Goal: Task Accomplishment & Management: Manage account settings

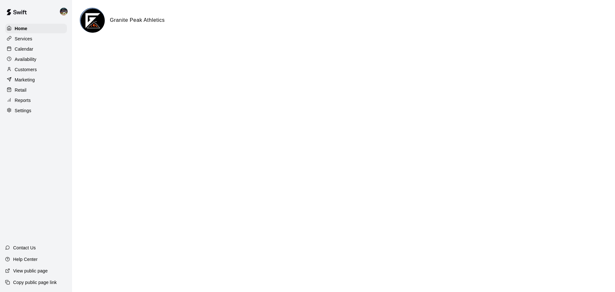
click at [46, 51] on div "Calendar" at bounding box center [36, 49] width 62 height 10
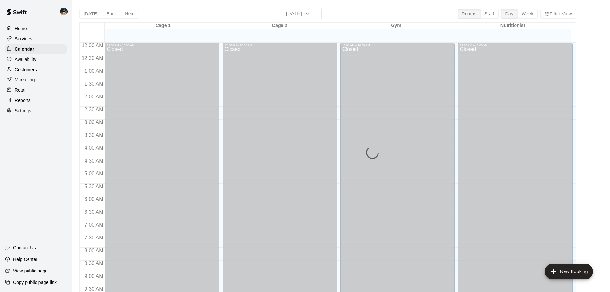
scroll to position [250, 0]
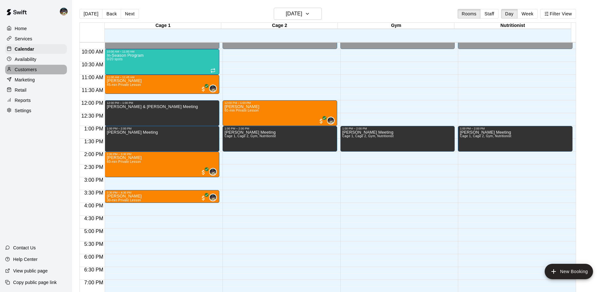
click at [44, 70] on div "Customers" at bounding box center [36, 70] width 62 height 10
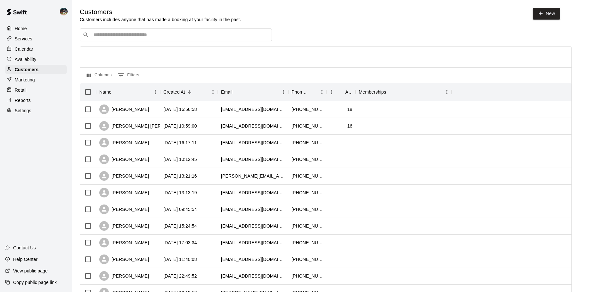
click at [136, 35] on input "Search customers by name or email" at bounding box center [180, 35] width 177 height 6
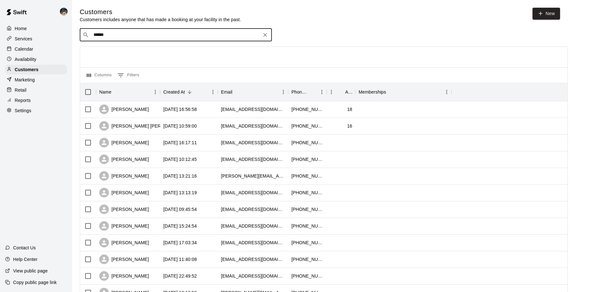
type input "*******"
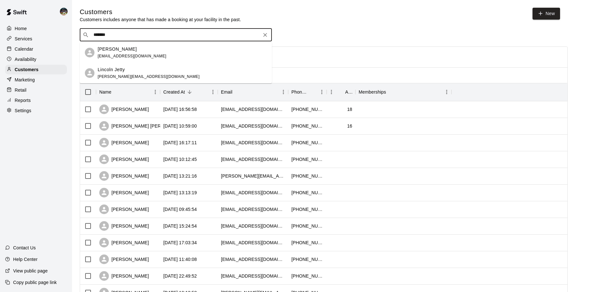
click at [135, 51] on div "[PERSON_NAME]" at bounding box center [132, 49] width 69 height 7
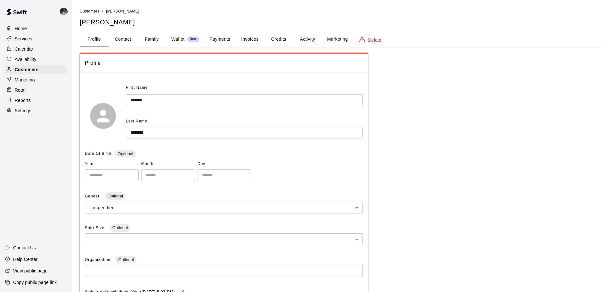
click at [134, 40] on button "Contact" at bounding box center [123, 39] width 29 height 15
select select "**"
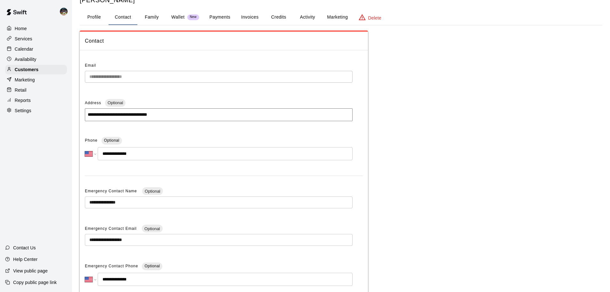
scroll to position [11, 0]
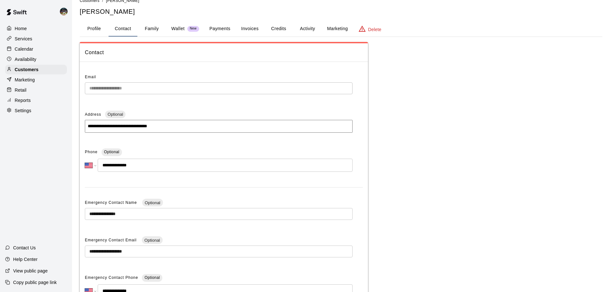
click at [163, 25] on button "Family" at bounding box center [151, 28] width 29 height 15
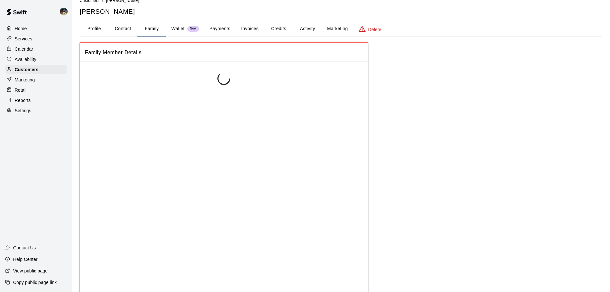
scroll to position [0, 0]
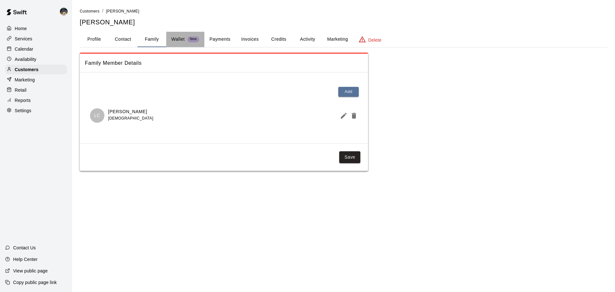
click at [181, 41] on p "Wallet" at bounding box center [177, 39] width 13 height 7
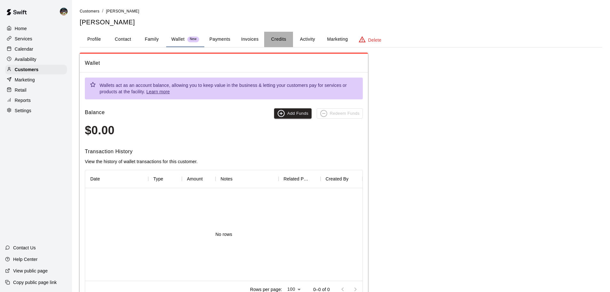
click at [285, 32] on button "Credits" at bounding box center [278, 39] width 29 height 15
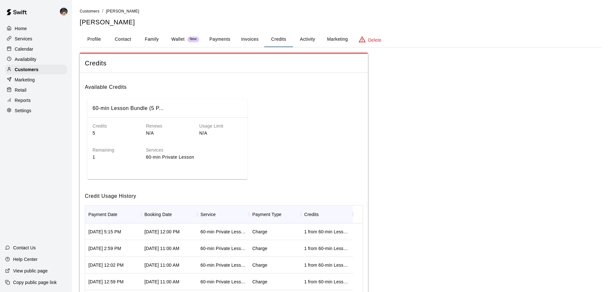
click at [118, 38] on button "Contact" at bounding box center [123, 39] width 29 height 15
select select "**"
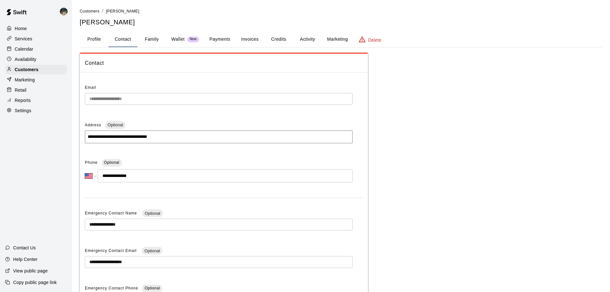
click at [55, 47] on div "Calendar" at bounding box center [36, 49] width 62 height 10
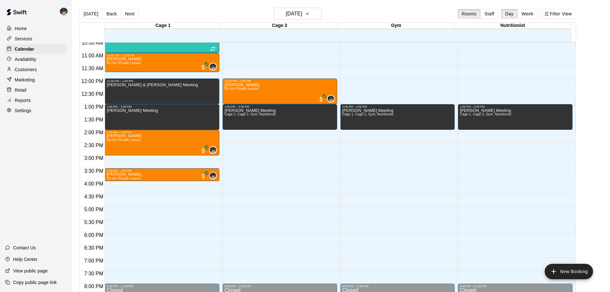
scroll to position [347, 0]
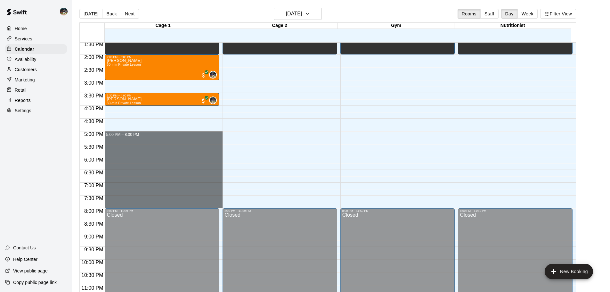
drag, startPoint x: 164, startPoint y: 133, endPoint x: 174, endPoint y: 203, distance: 70.5
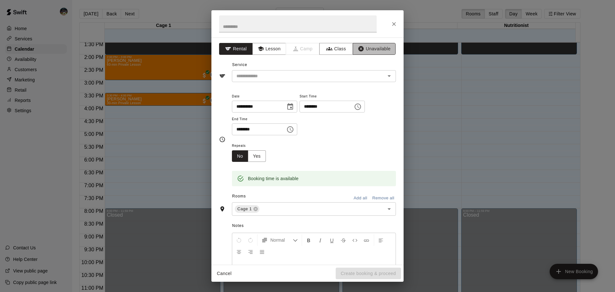
click at [333, 51] on button "Unavailable" at bounding box center [374, 49] width 43 height 12
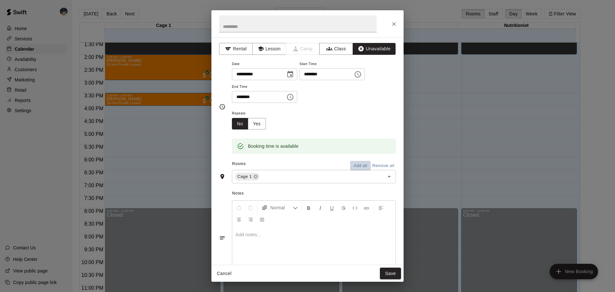
click at [333, 166] on button "Add all" at bounding box center [360, 166] width 21 height 10
click at [333, 216] on button "Save" at bounding box center [390, 273] width 21 height 12
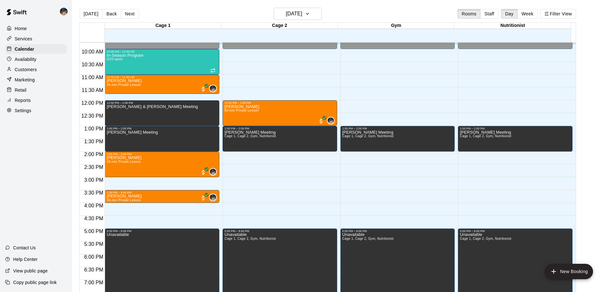
scroll to position [219, 0]
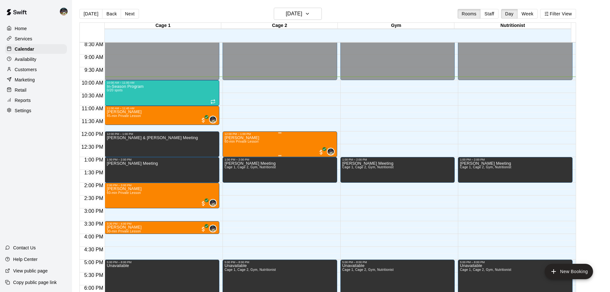
click at [292, 148] on div "[PERSON_NAME] 60-min Private Lesson 0" at bounding box center [280, 282] width 111 height 292
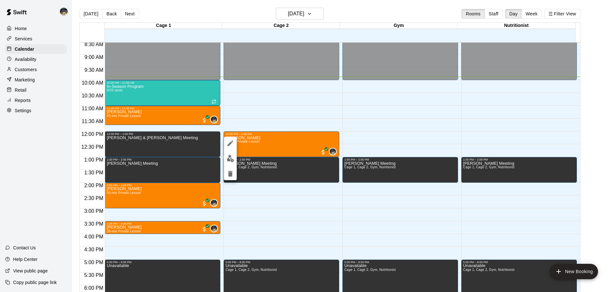
click at [230, 170] on icon "delete" at bounding box center [230, 174] width 8 height 8
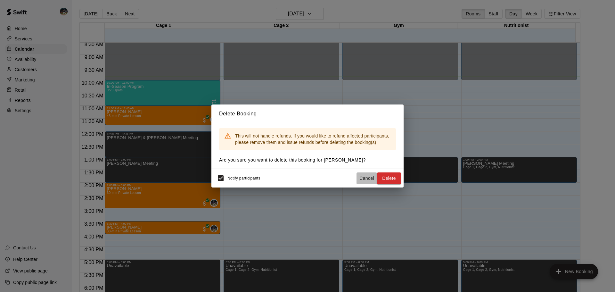
click at [333, 178] on button "Cancel" at bounding box center [367, 178] width 21 height 12
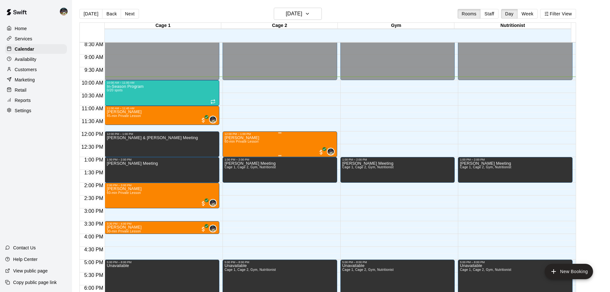
click at [271, 143] on div "[PERSON_NAME] 60-min Private Lesson 0" at bounding box center [280, 282] width 111 height 292
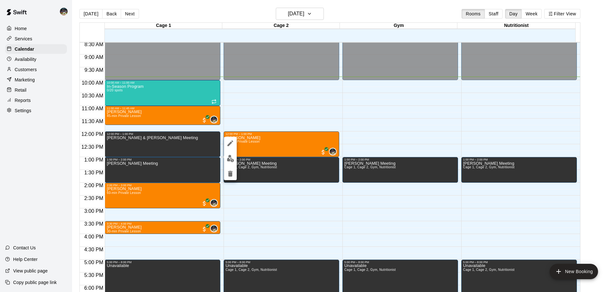
click at [228, 159] on img "edit" at bounding box center [230, 158] width 7 height 7
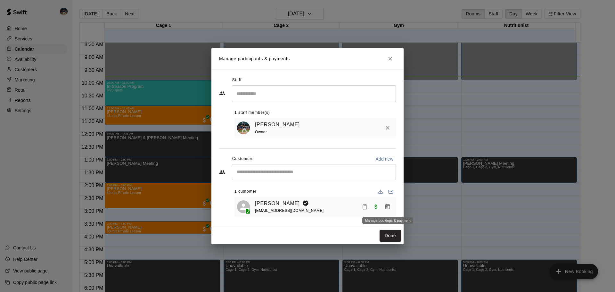
click at [333, 206] on icon "Manage bookings & payment" at bounding box center [387, 206] width 6 height 6
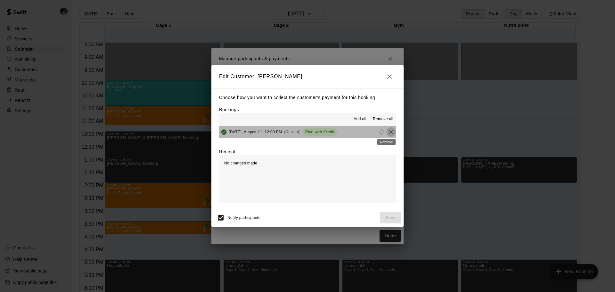
click at [333, 132] on icon "Remove" at bounding box center [391, 132] width 6 height 6
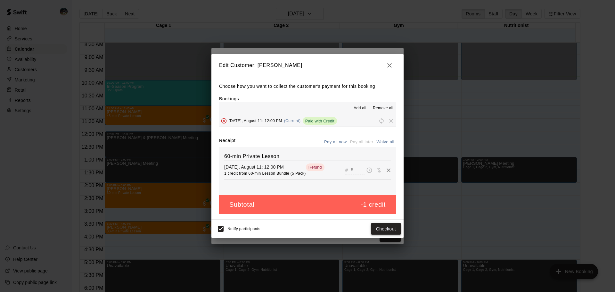
click at [333, 216] on button "Checkout" at bounding box center [386, 229] width 30 height 12
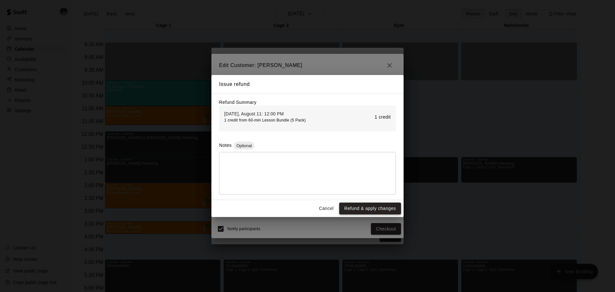
click at [333, 213] on button "Refund & apply changes" at bounding box center [370, 208] width 62 height 12
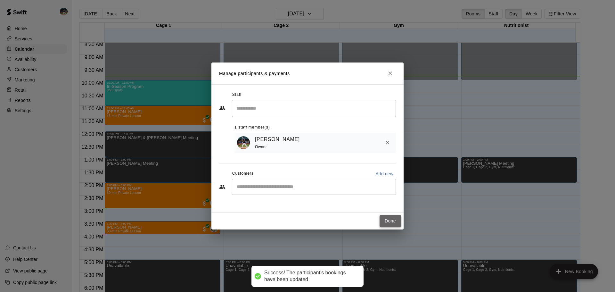
click at [333, 216] on button "Done" at bounding box center [390, 221] width 21 height 12
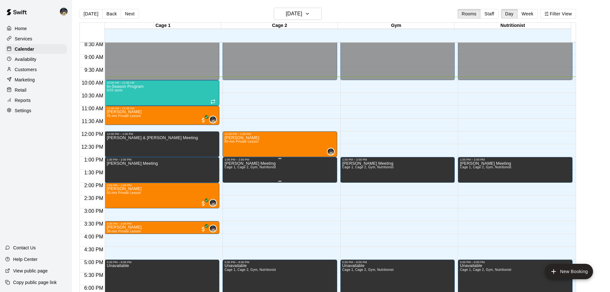
click at [316, 160] on div "1:00 PM – 2:00 PM" at bounding box center [280, 159] width 111 height 3
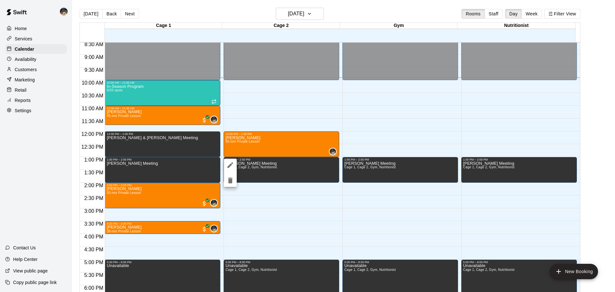
click at [283, 148] on div at bounding box center [307, 146] width 615 height 292
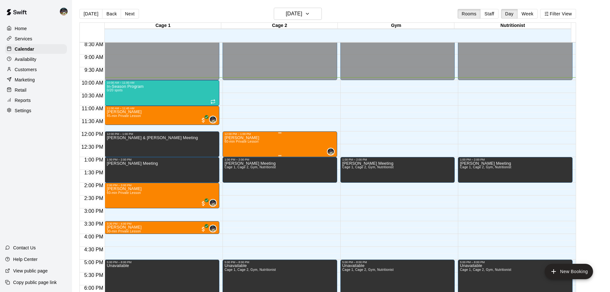
click at [276, 141] on div "[PERSON_NAME] 60-min Private Lesson 0" at bounding box center [280, 282] width 111 height 292
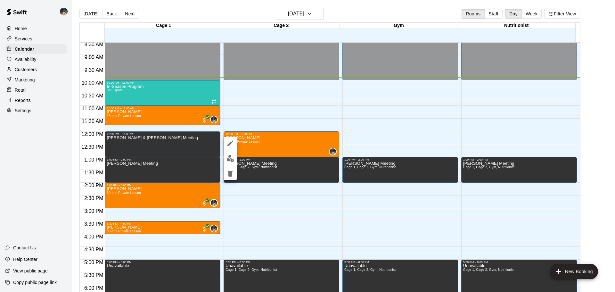
click at [228, 175] on icon "delete" at bounding box center [230, 174] width 4 height 6
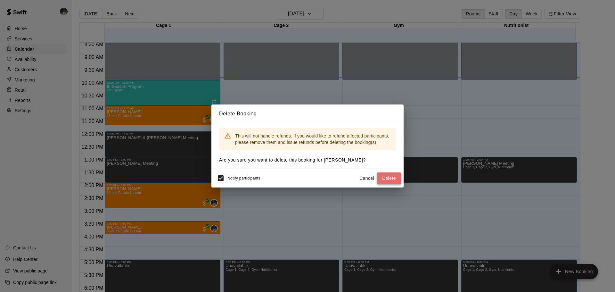
click at [333, 180] on button "Delete" at bounding box center [389, 178] width 24 height 12
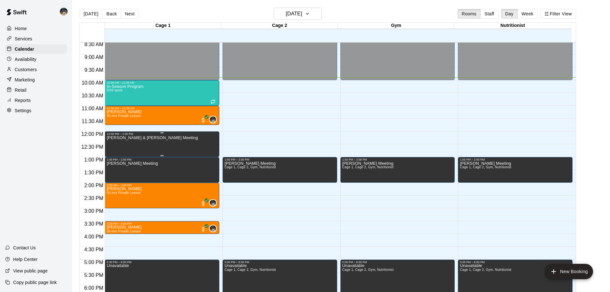
click at [153, 142] on div "[PERSON_NAME] & [PERSON_NAME] Meeting" at bounding box center [152, 282] width 91 height 292
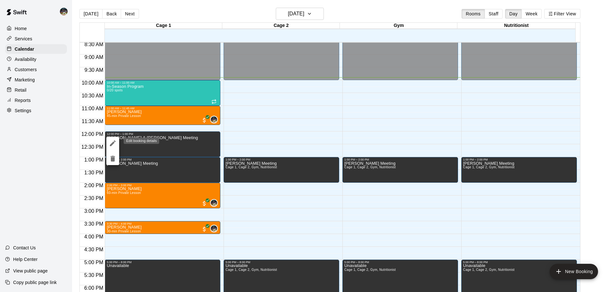
click at [111, 143] on icon "edit" at bounding box center [113, 143] width 8 height 8
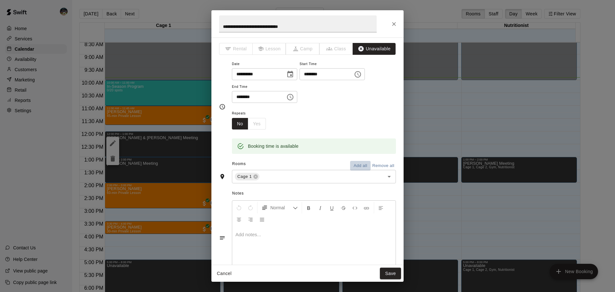
click at [333, 163] on button "Add all" at bounding box center [360, 166] width 21 height 10
click at [333, 216] on button "Save" at bounding box center [390, 273] width 21 height 12
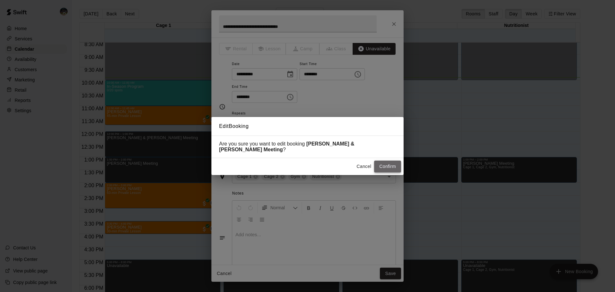
click at [333, 168] on button "Confirm" at bounding box center [387, 166] width 27 height 12
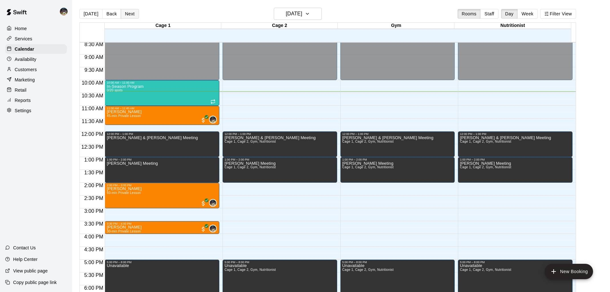
click at [130, 15] on button "Next" at bounding box center [130, 14] width 18 height 10
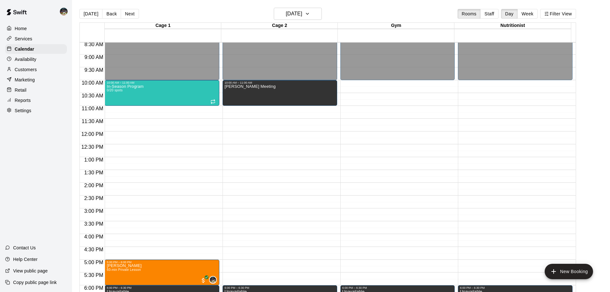
scroll to position [251, 0]
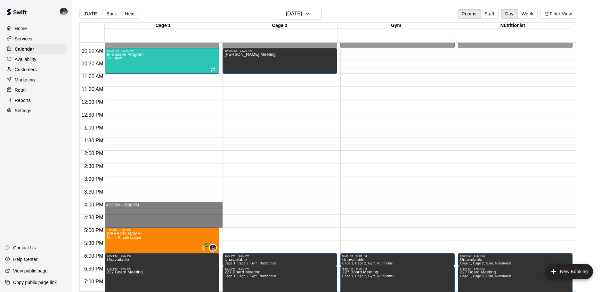
drag, startPoint x: 171, startPoint y: 203, endPoint x: 167, endPoint y: 227, distance: 24.8
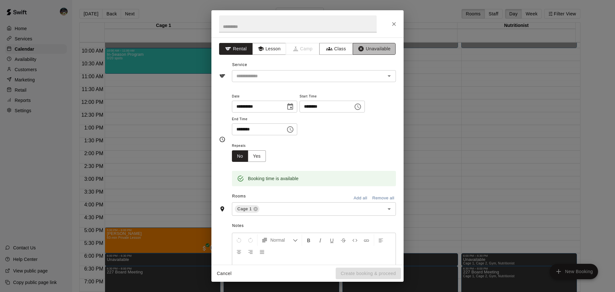
click at [333, 46] on icon "button" at bounding box center [360, 48] width 5 height 5
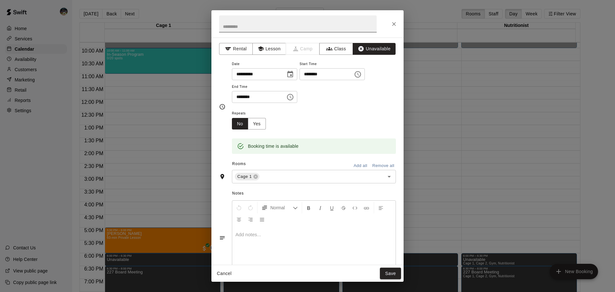
click at [333, 28] on input "text" at bounding box center [298, 23] width 158 height 17
type input "**********"
drag, startPoint x: 360, startPoint y: 166, endPoint x: 362, endPoint y: 178, distance: 11.7
click at [333, 166] on button "Add all" at bounding box center [360, 166] width 21 height 10
click at [333, 216] on button "Save" at bounding box center [390, 273] width 21 height 12
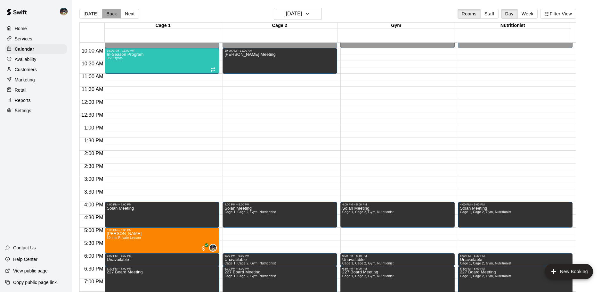
click at [102, 14] on button "Back" at bounding box center [111, 14] width 19 height 10
